Goal: Information Seeking & Learning: Learn about a topic

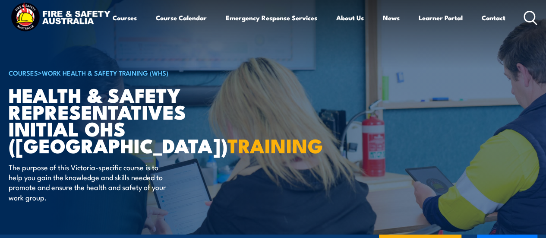
scroll to position [8, 0]
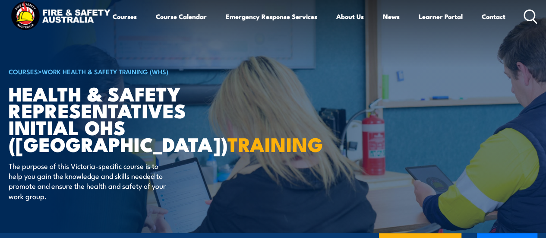
click at [0, 0] on div "COURSE TOPICS All Course Topics Aviation Safety Training Confined Space Trainin…" at bounding box center [0, 0] width 0 height 0
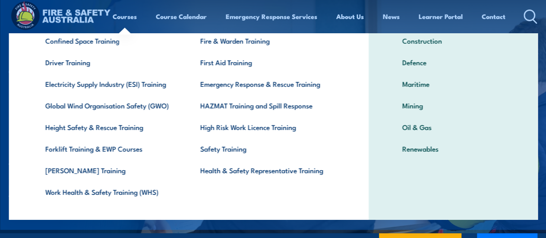
scroll to position [72, 0]
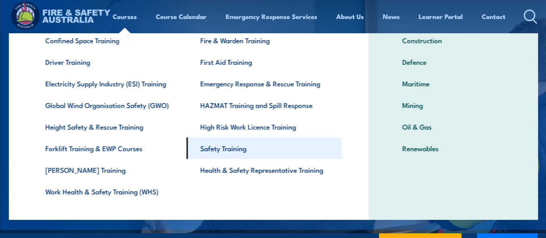
click at [224, 152] on link "Safety Training" at bounding box center [264, 148] width 155 height 22
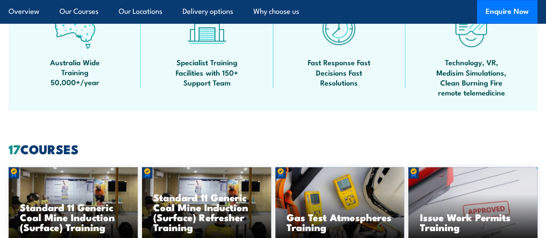
scroll to position [533, 0]
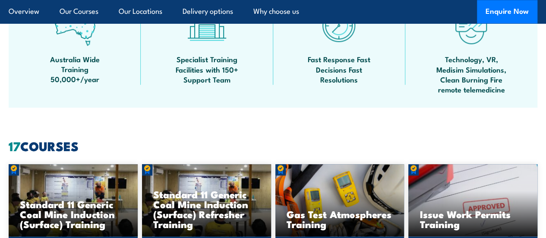
click at [206, 76] on span "Specialist Training Facilities with 150+ Support Team" at bounding box center [207, 69] width 78 height 30
click at [201, 79] on span "Specialist Training Facilities with 150+ Support Team" at bounding box center [207, 69] width 78 height 30
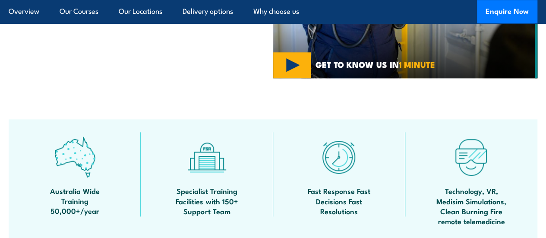
scroll to position [400, 0]
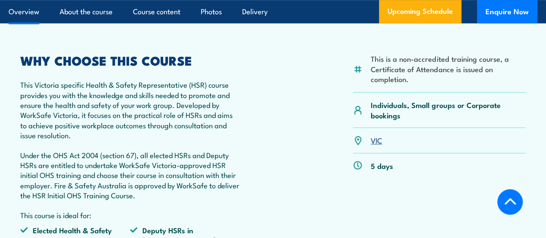
scroll to position [250, 0]
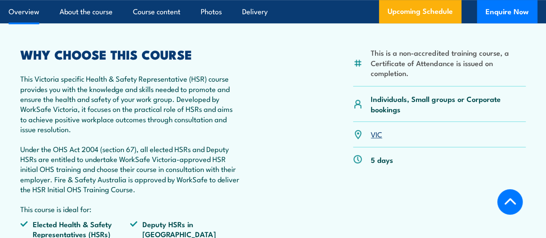
click at [390, 114] on p "Individuals, Small groups or Corporate bookings" at bounding box center [448, 104] width 155 height 20
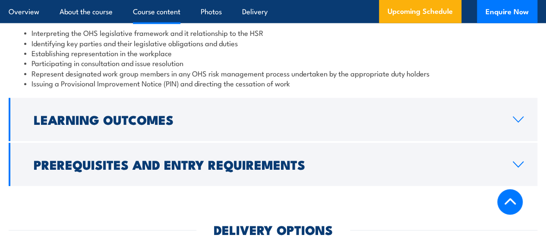
scroll to position [949, 0]
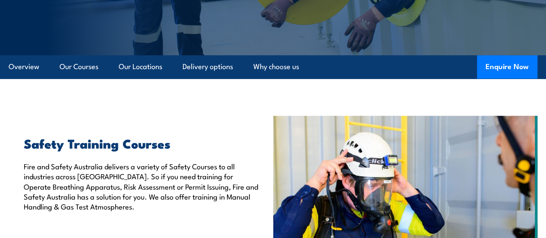
scroll to position [165, 0]
